Goal: Browse casually: Explore the website without a specific task or goal

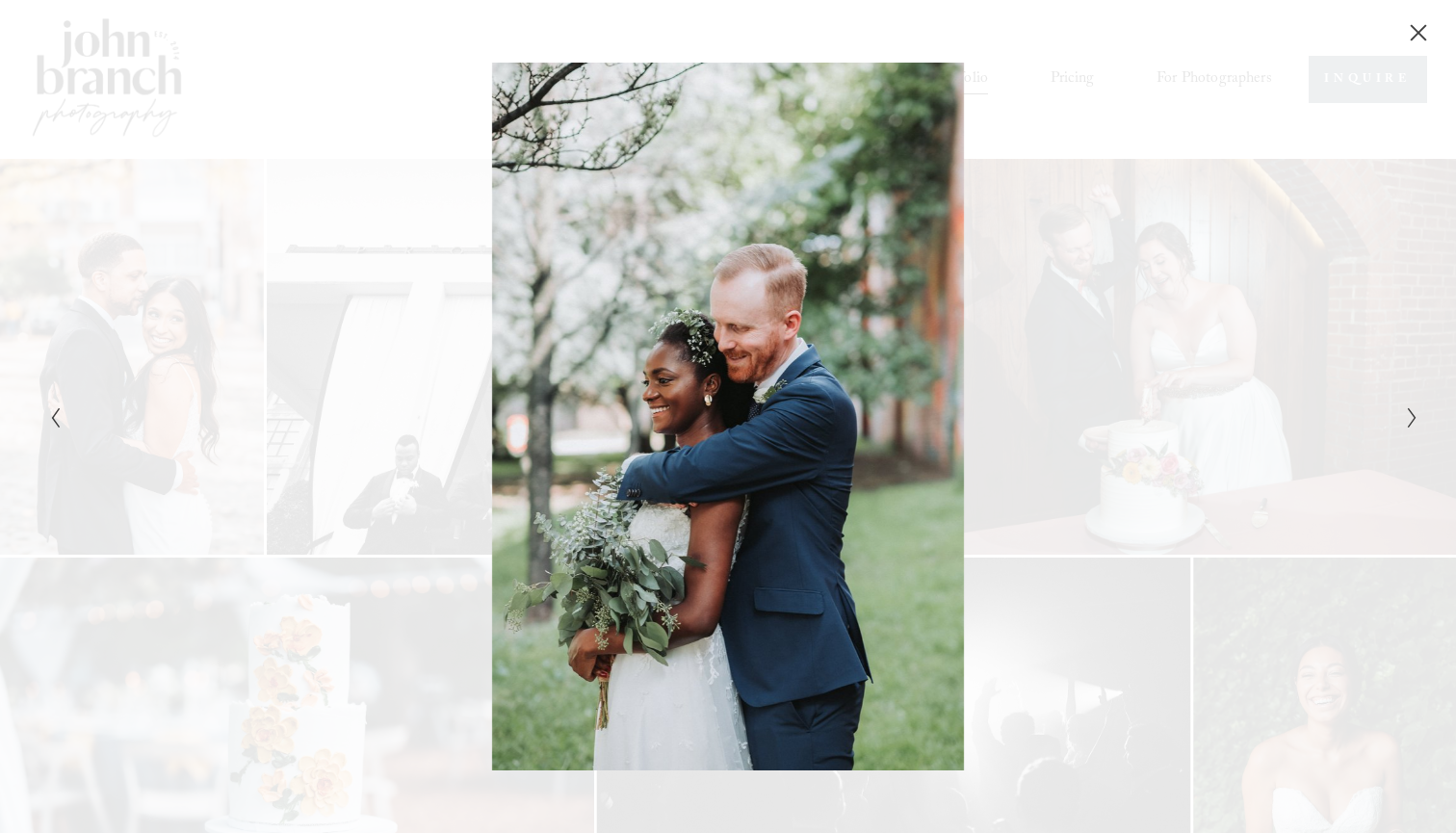
scroll to position [664, 0]
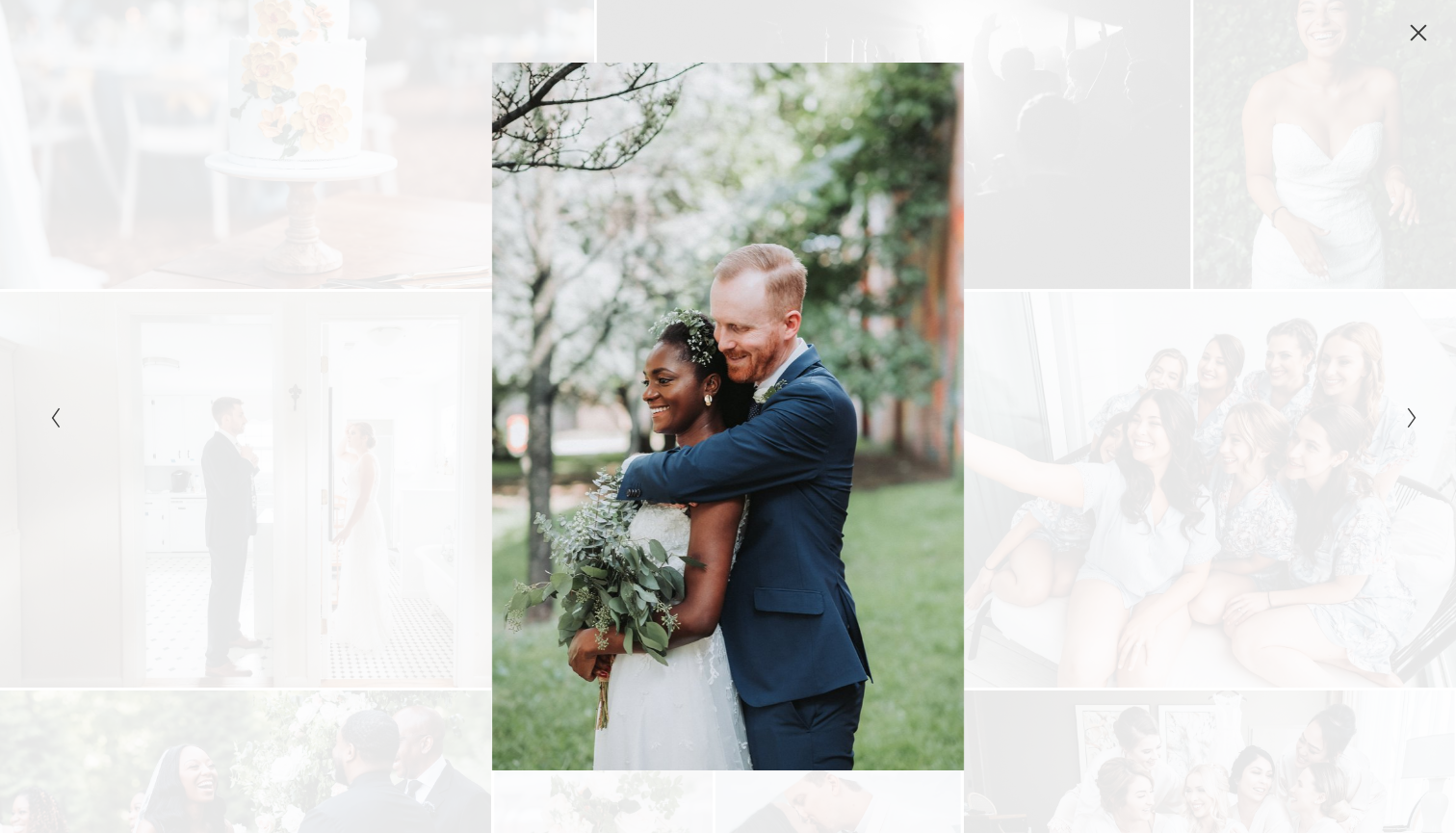
click at [395, 433] on div "Gallery" at bounding box center [385, 416] width 684 height 707
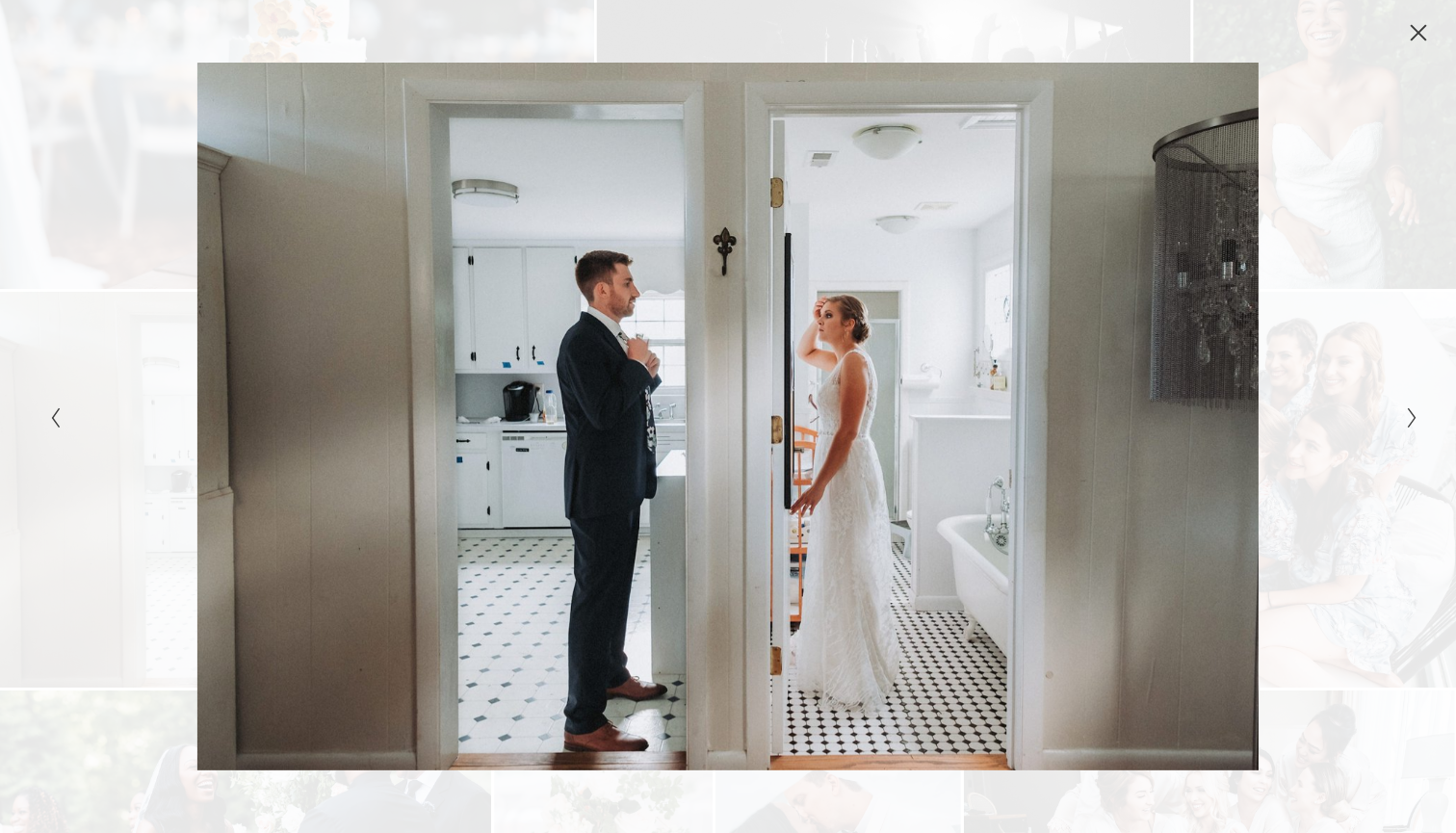
click at [1400, 401] on div "Gallery" at bounding box center [1070, 416] width 684 height 707
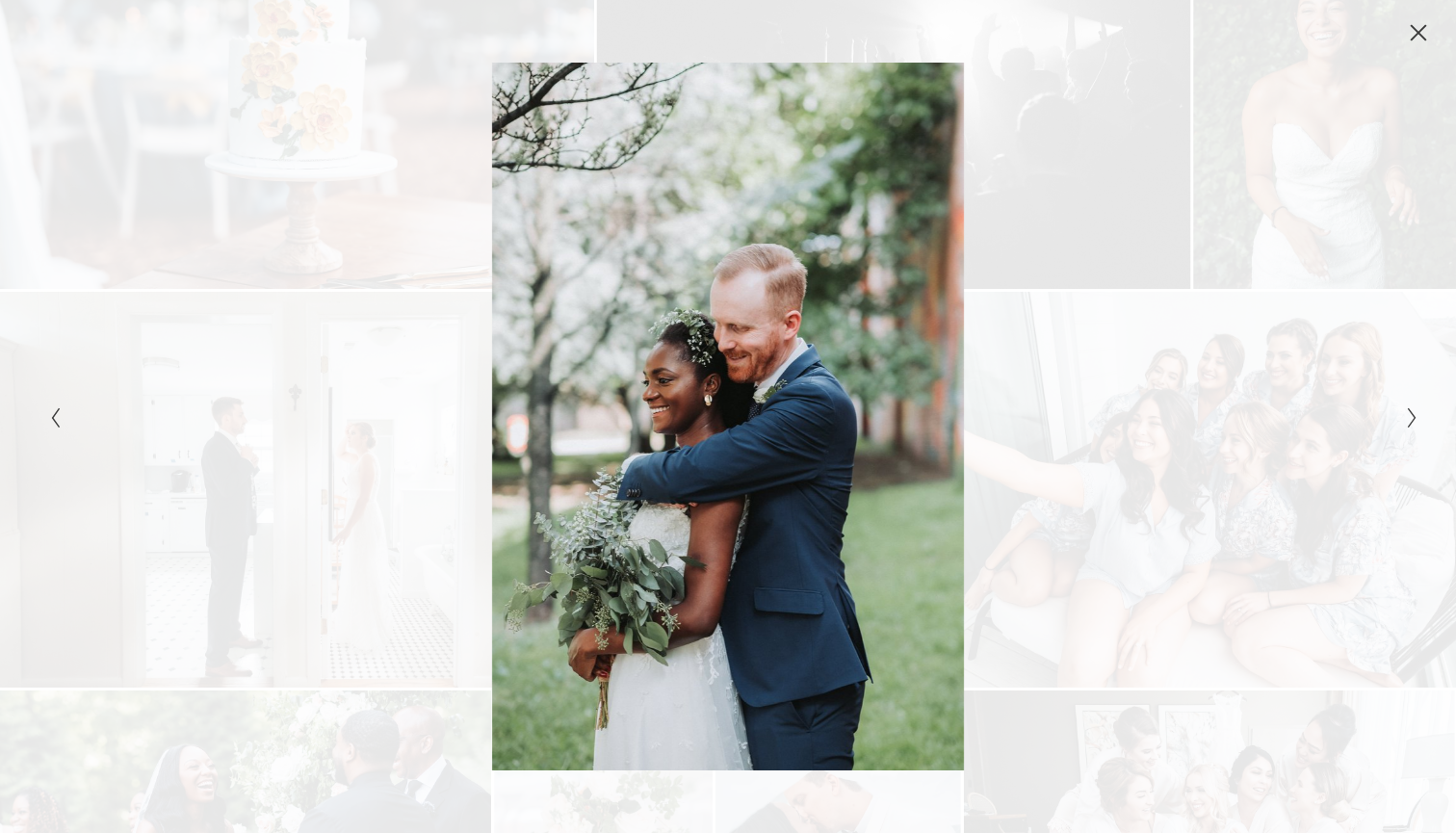
click at [1400, 401] on div "Gallery" at bounding box center [1070, 416] width 684 height 707
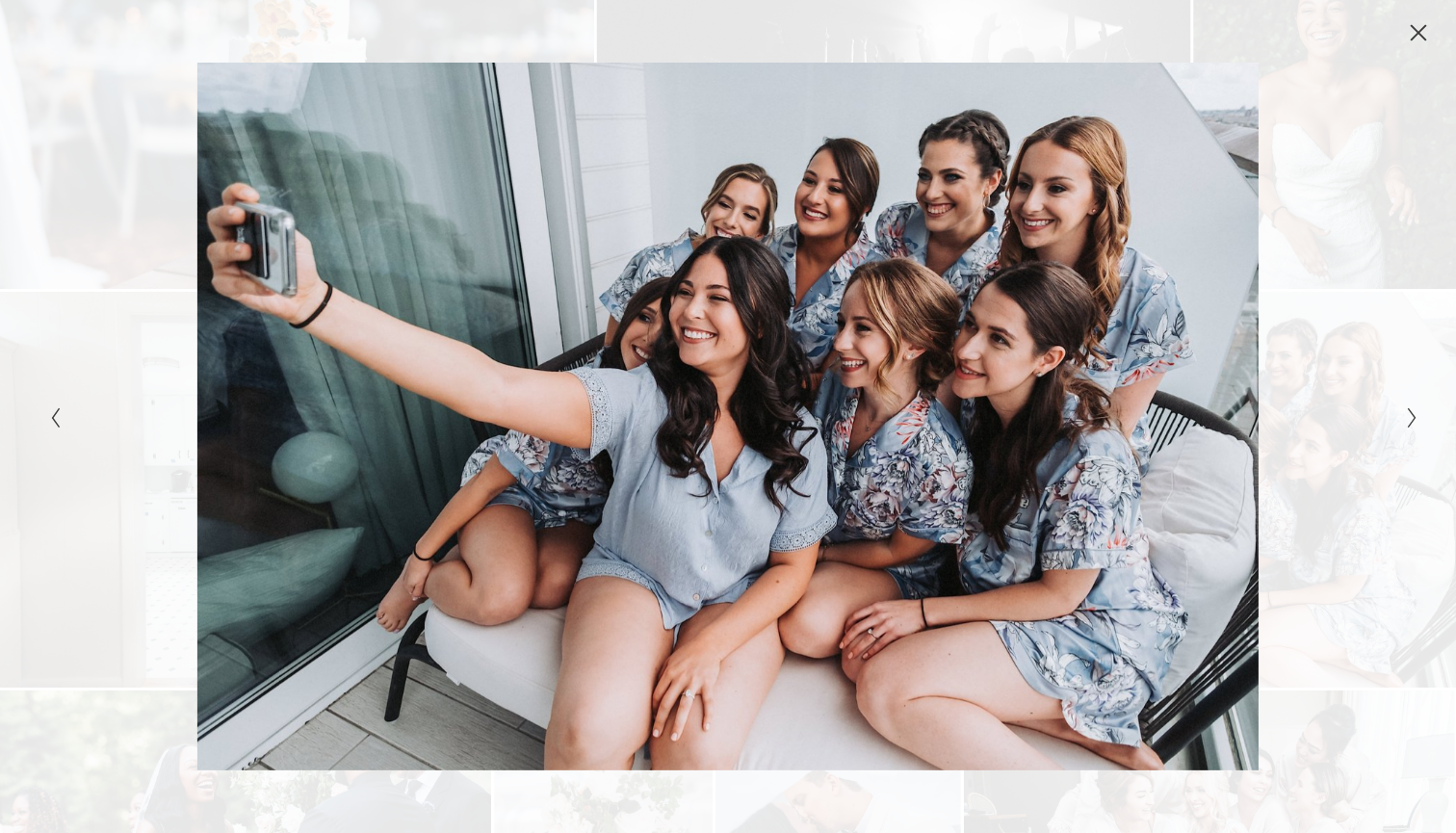
click at [1400, 401] on div "Gallery" at bounding box center [1070, 416] width 684 height 707
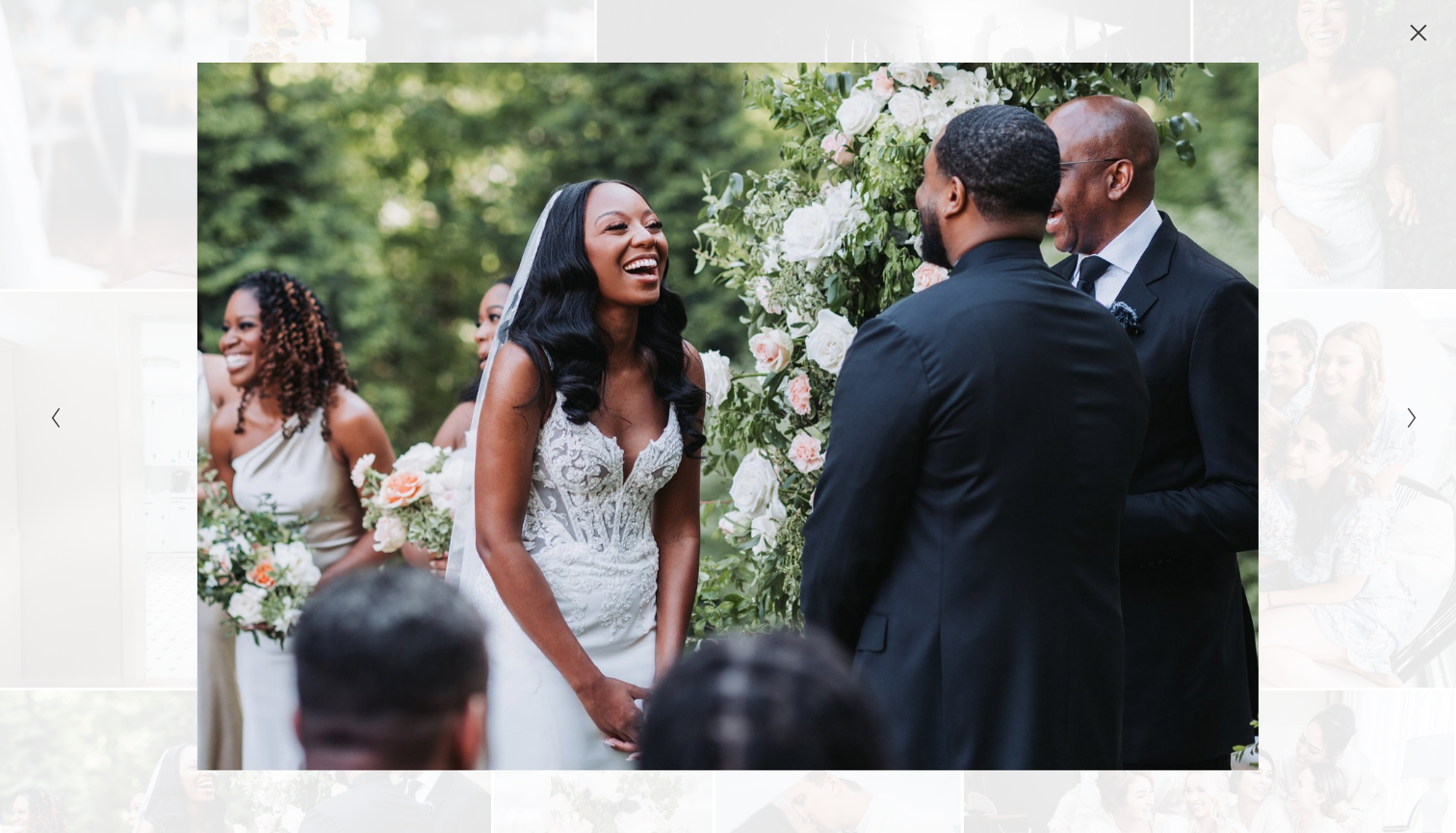
click at [1400, 401] on div "Gallery" at bounding box center [1070, 416] width 684 height 707
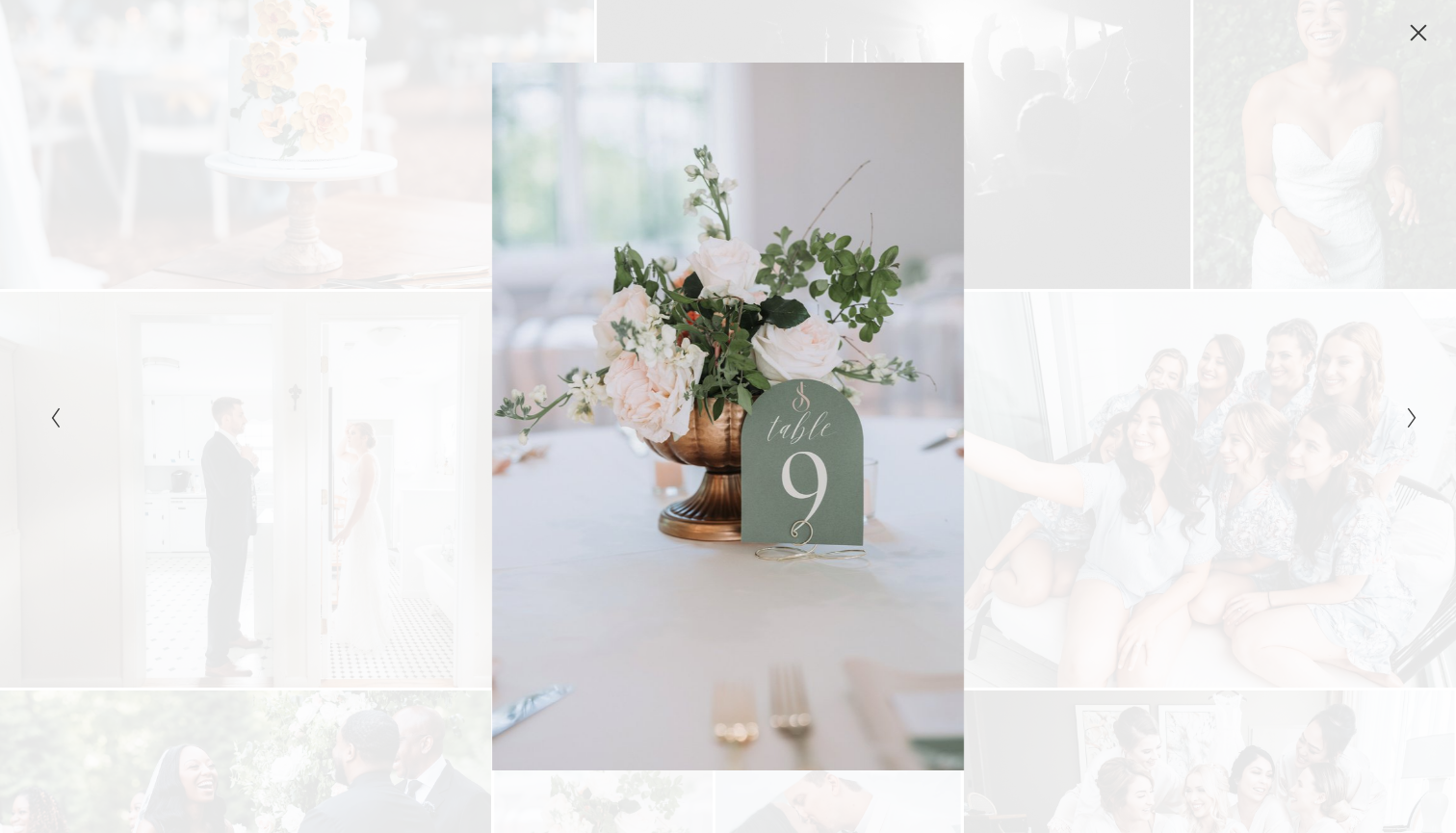
click at [1400, 401] on div "Gallery" at bounding box center [1070, 416] width 684 height 707
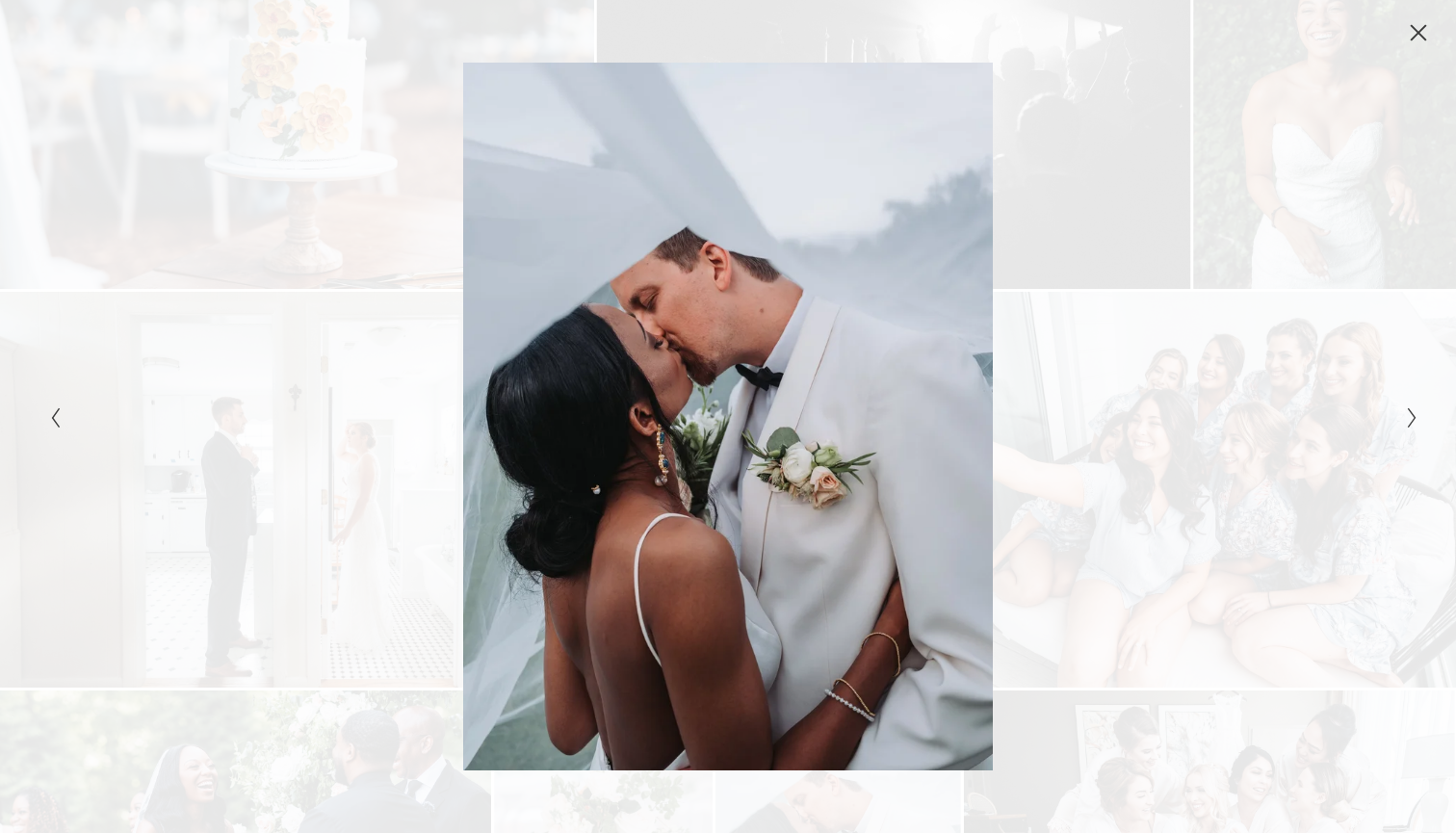
click at [1400, 401] on div "Gallery" at bounding box center [1070, 416] width 684 height 707
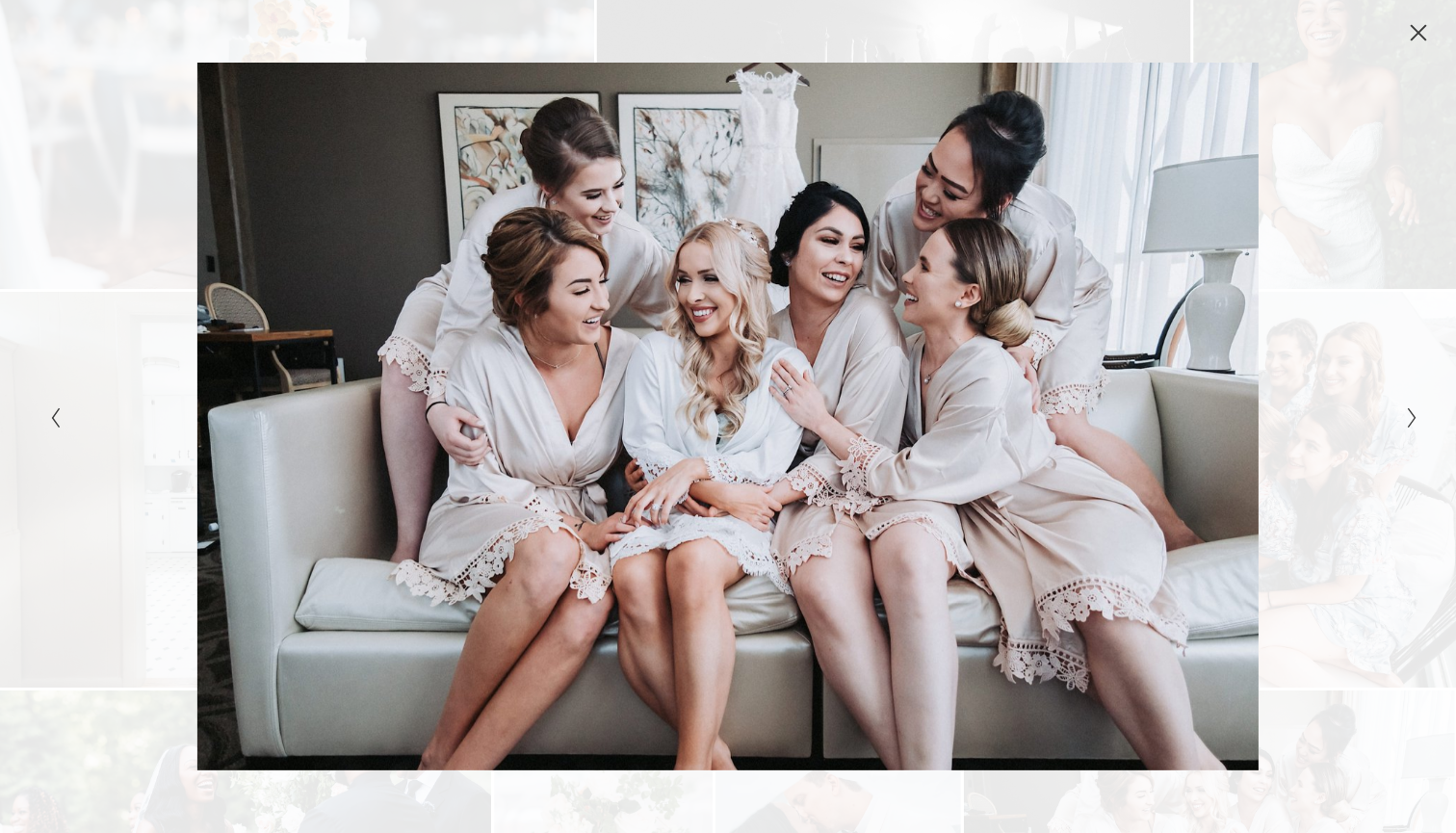
click at [1400, 401] on div "Gallery" at bounding box center [1070, 416] width 684 height 707
